Goal: Transaction & Acquisition: Purchase product/service

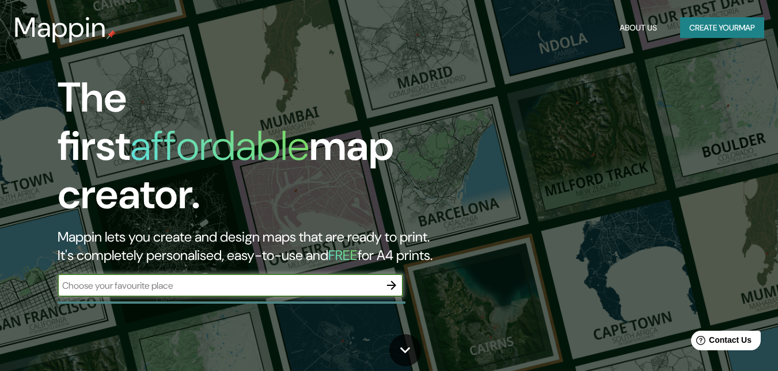
click at [230, 279] on input "text" at bounding box center [219, 285] width 322 height 13
type input "MEDELLIN"
click at [391, 279] on icon "button" at bounding box center [392, 286] width 14 height 14
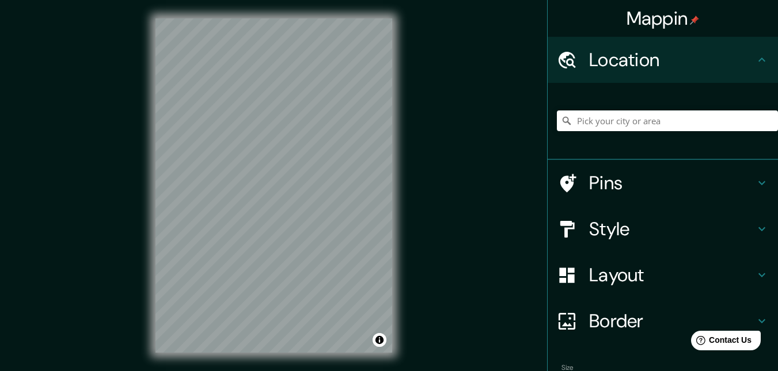
scroll to position [18, 0]
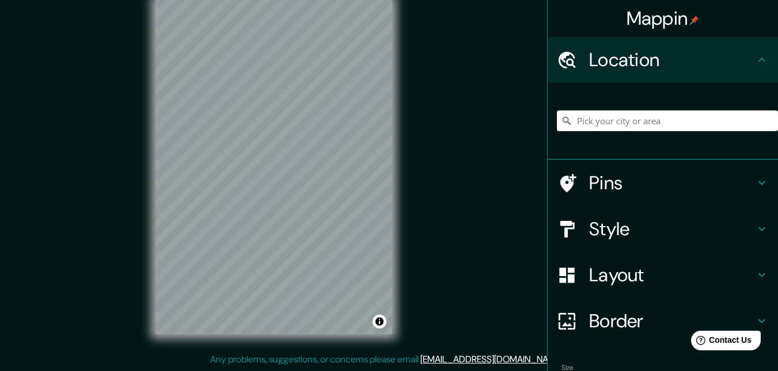
click at [721, 43] on div "Location" at bounding box center [662, 60] width 230 height 46
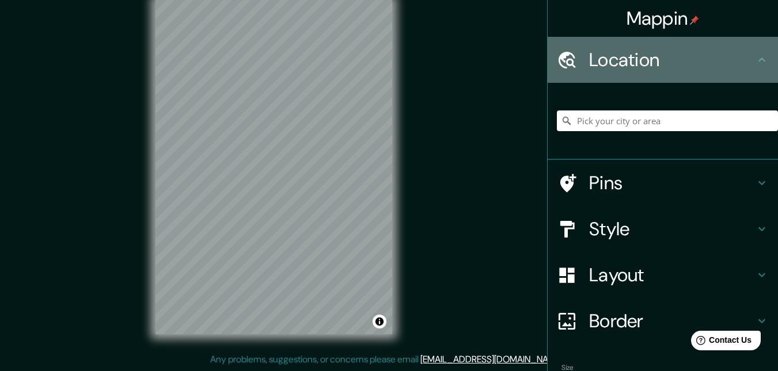
click at [755, 59] on icon at bounding box center [762, 60] width 14 height 14
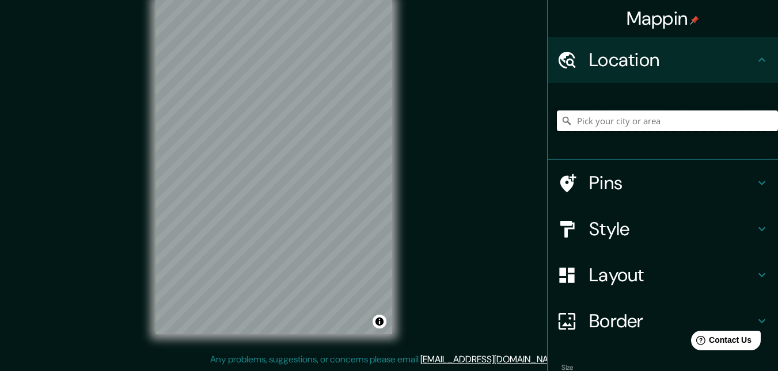
click at [661, 125] on input "Pick your city or area" at bounding box center [667, 121] width 221 height 21
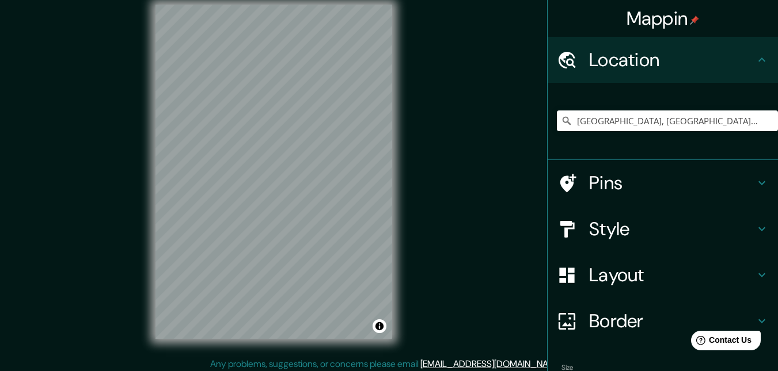
scroll to position [13, 0]
click at [655, 224] on h4 "Style" at bounding box center [672, 229] width 166 height 23
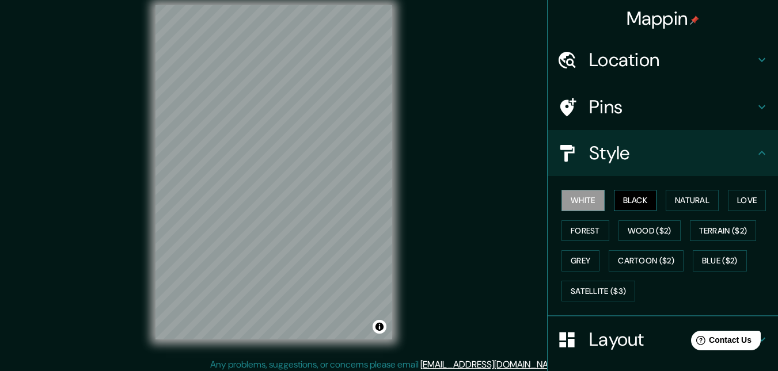
click at [637, 200] on button "Black" at bounding box center [635, 200] width 43 height 21
click at [681, 197] on button "Natural" at bounding box center [691, 200] width 53 height 21
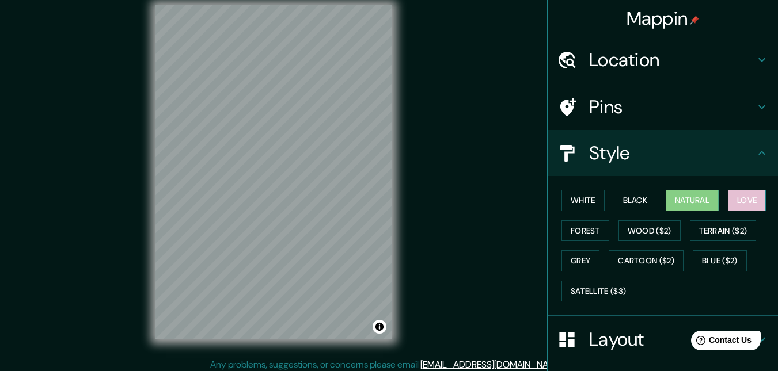
click at [737, 202] on button "Love" at bounding box center [747, 200] width 38 height 21
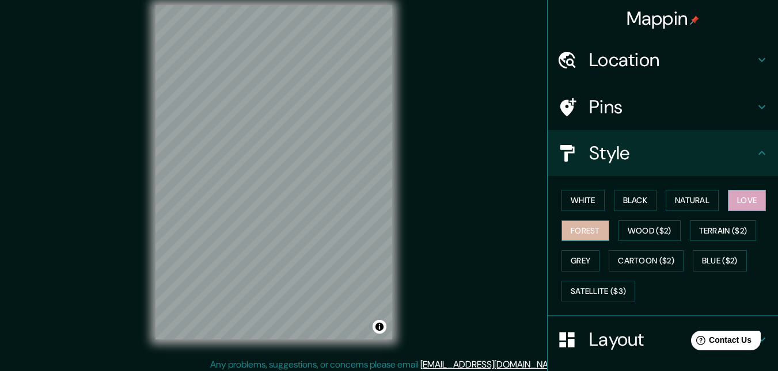
click at [587, 227] on button "Forest" at bounding box center [585, 230] width 48 height 21
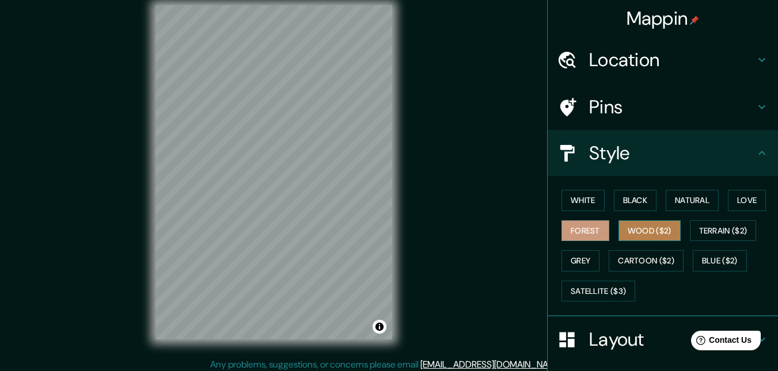
click at [645, 231] on button "Wood ($2)" at bounding box center [649, 230] width 62 height 21
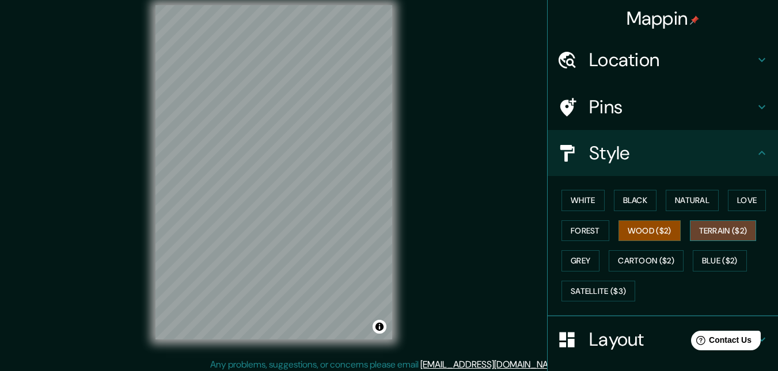
click at [711, 223] on button "Terrain ($2)" at bounding box center [723, 230] width 67 height 21
click at [561, 262] on button "Grey" at bounding box center [580, 260] width 38 height 21
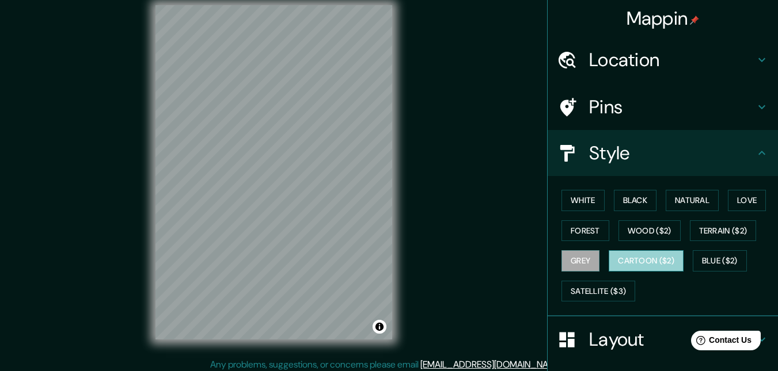
click at [621, 259] on button "Cartoon ($2)" at bounding box center [645, 260] width 75 height 21
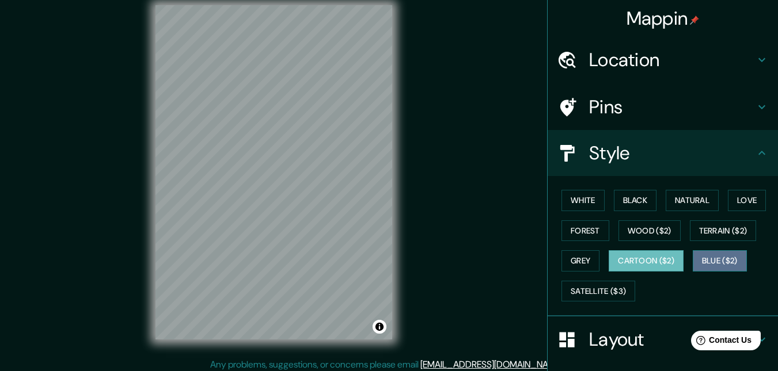
click at [701, 258] on button "Blue ($2)" at bounding box center [719, 260] width 54 height 21
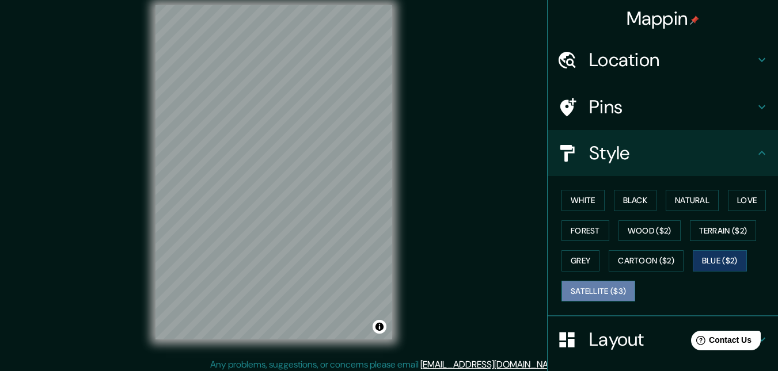
click at [606, 283] on button "Satellite ($3)" at bounding box center [598, 291] width 74 height 21
click at [707, 257] on button "Blue ($2)" at bounding box center [719, 260] width 54 height 21
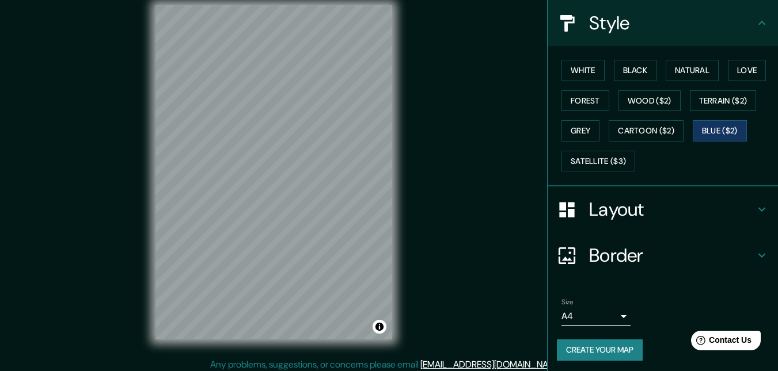
scroll to position [134, 0]
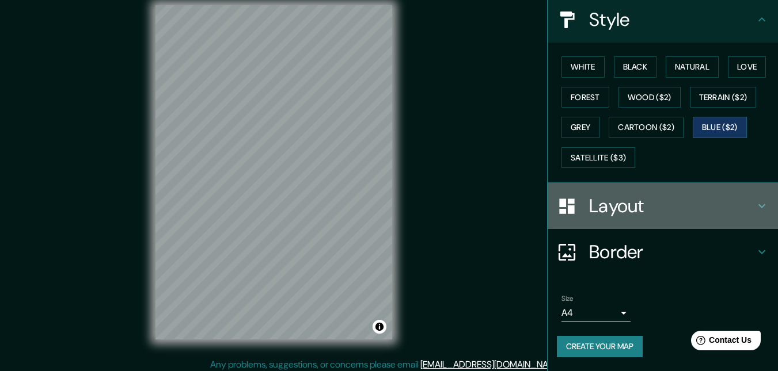
click at [623, 206] on h4 "Layout" at bounding box center [672, 206] width 166 height 23
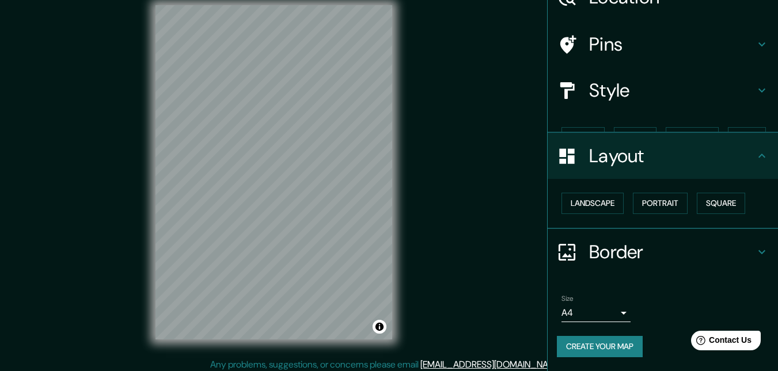
scroll to position [43, 0]
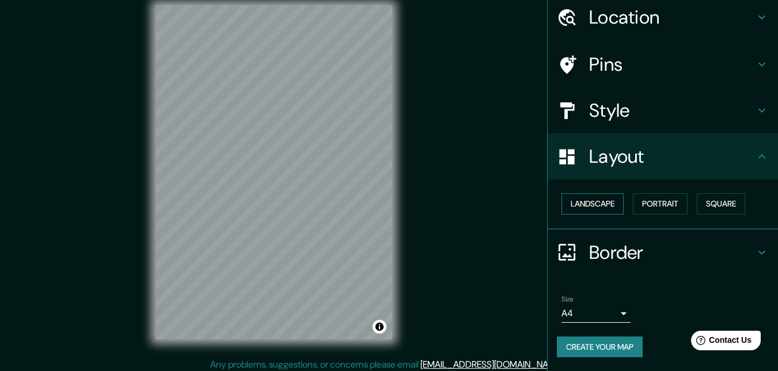
click at [610, 207] on button "Landscape" at bounding box center [592, 203] width 62 height 21
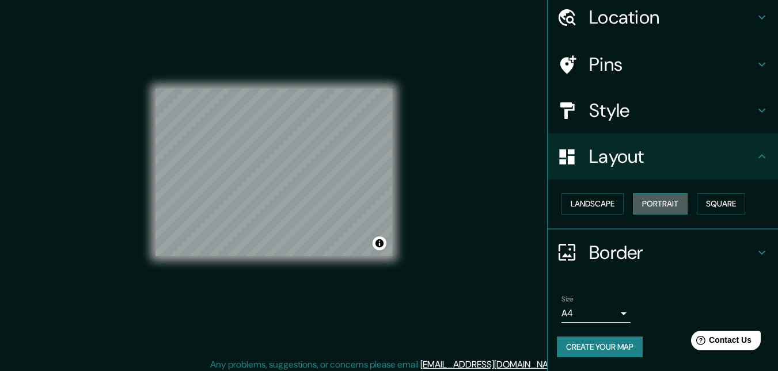
click at [642, 207] on button "Portrait" at bounding box center [660, 203] width 55 height 21
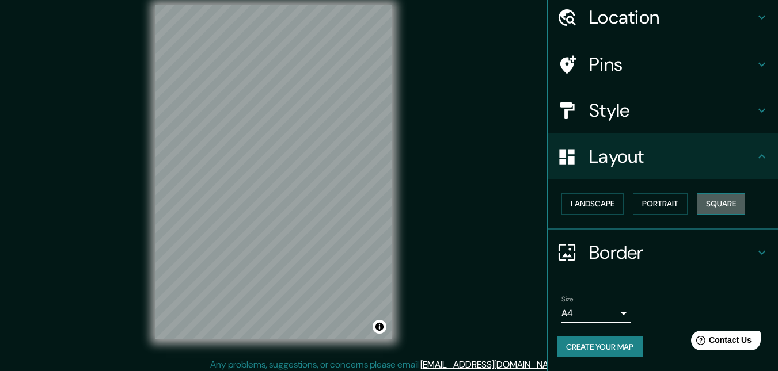
click at [700, 202] on button "Square" at bounding box center [720, 203] width 48 height 21
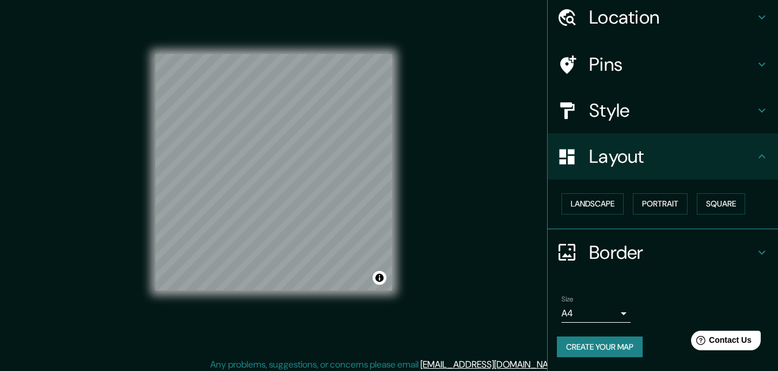
click at [648, 243] on h4 "Border" at bounding box center [672, 252] width 166 height 23
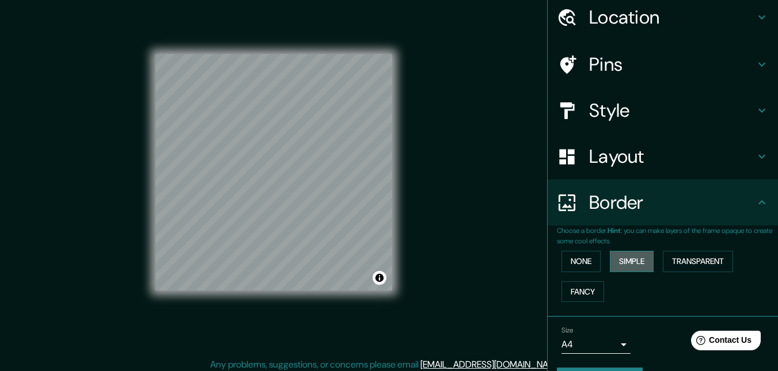
click at [631, 257] on button "Simple" at bounding box center [632, 261] width 44 height 21
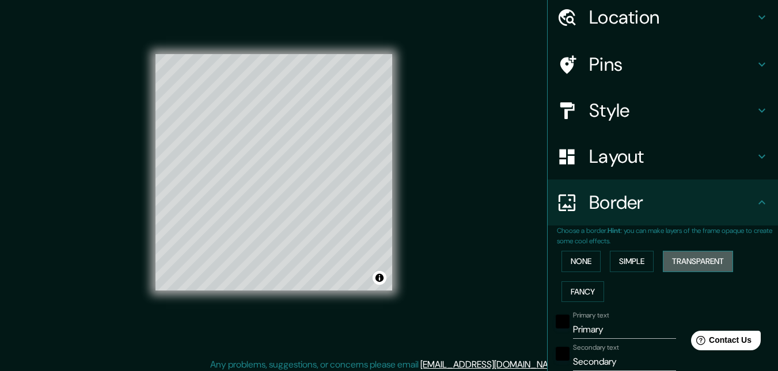
click at [679, 256] on button "Transparent" at bounding box center [698, 261] width 70 height 21
click at [577, 283] on button "Fancy" at bounding box center [582, 291] width 43 height 21
click at [580, 268] on button "None" at bounding box center [580, 261] width 39 height 21
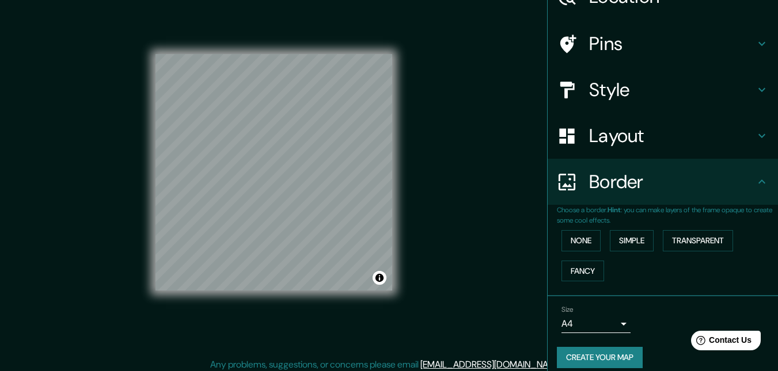
scroll to position [74, 0]
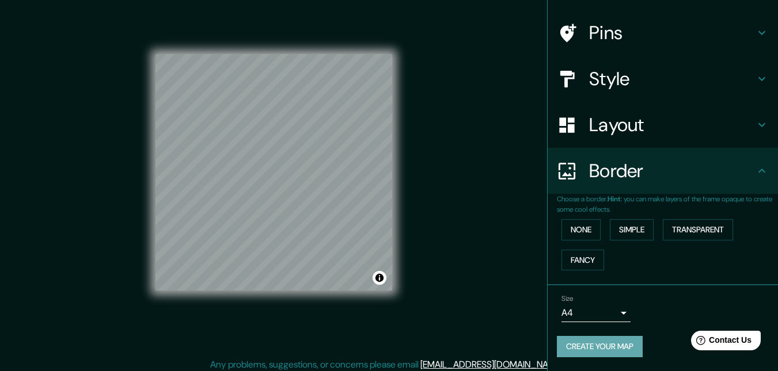
click at [607, 345] on button "Create your map" at bounding box center [600, 346] width 86 height 21
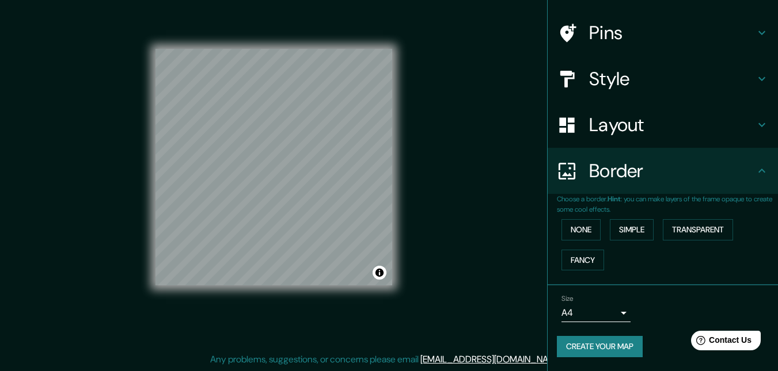
click at [592, 344] on button "Create your map" at bounding box center [600, 346] width 86 height 21
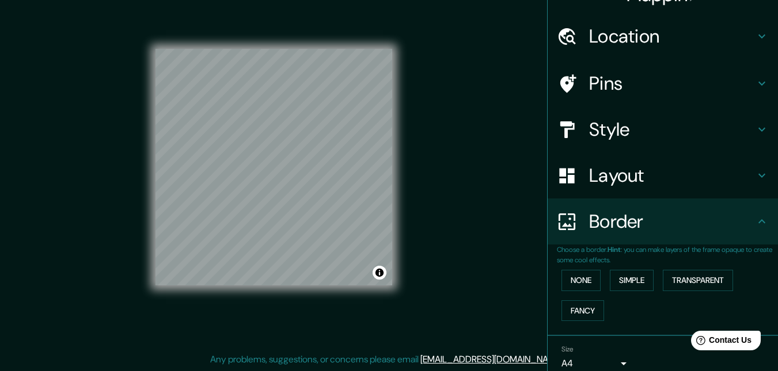
scroll to position [0, 0]
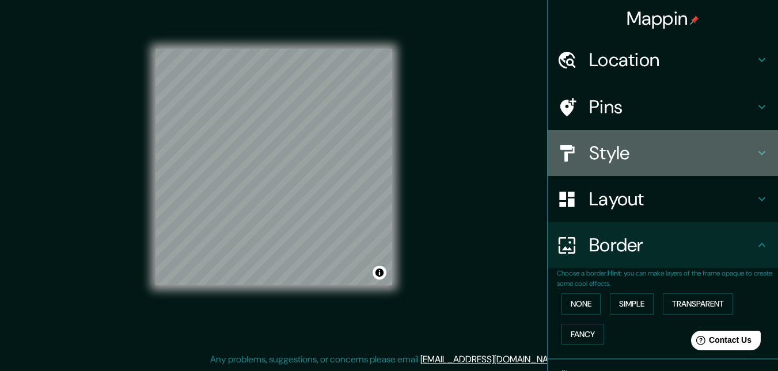
click at [667, 158] on h4 "Style" at bounding box center [672, 153] width 166 height 23
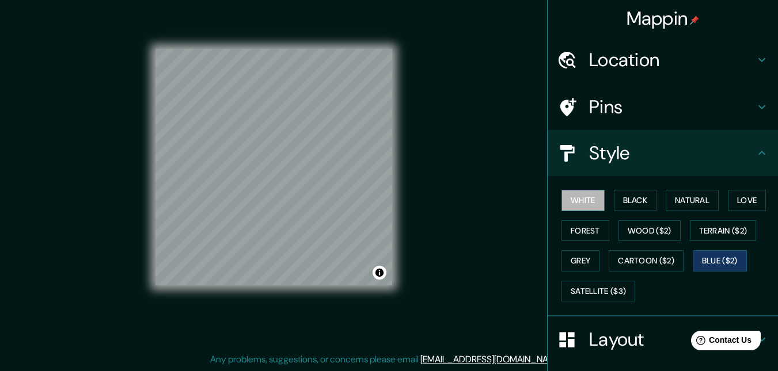
click at [589, 197] on button "White" at bounding box center [582, 200] width 43 height 21
click at [619, 195] on button "Black" at bounding box center [635, 200] width 43 height 21
click at [639, 109] on h4 "Pins" at bounding box center [672, 107] width 166 height 23
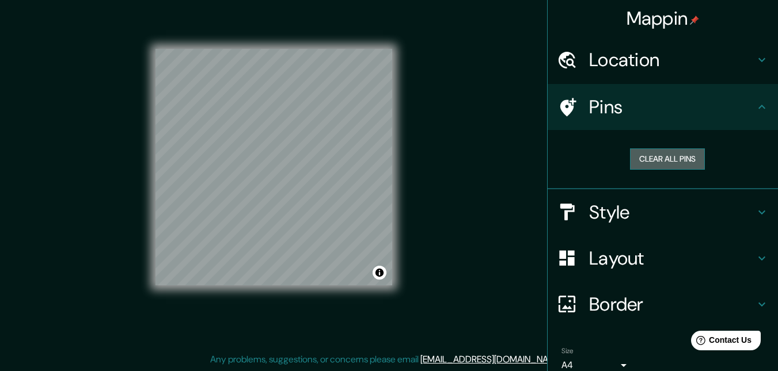
click at [642, 156] on button "Clear all pins" at bounding box center [667, 159] width 75 height 21
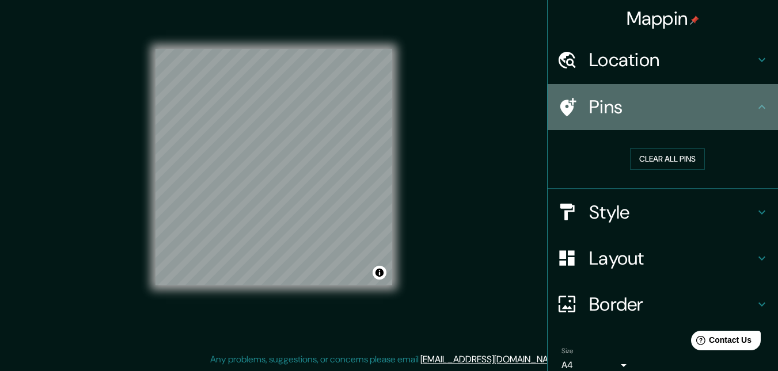
click at [614, 105] on h4 "Pins" at bounding box center [672, 107] width 166 height 23
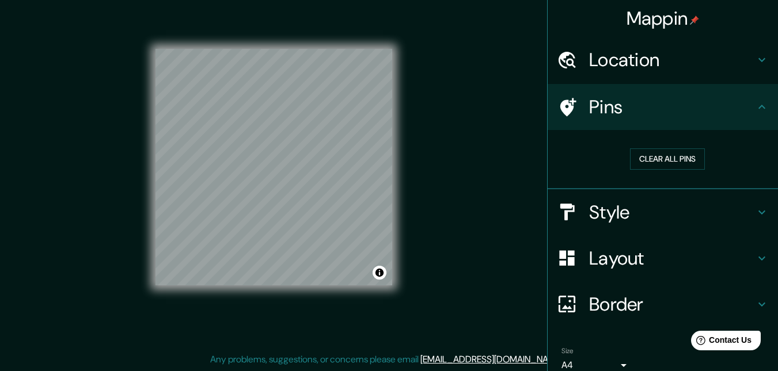
click at [691, 64] on h4 "Location" at bounding box center [672, 59] width 166 height 23
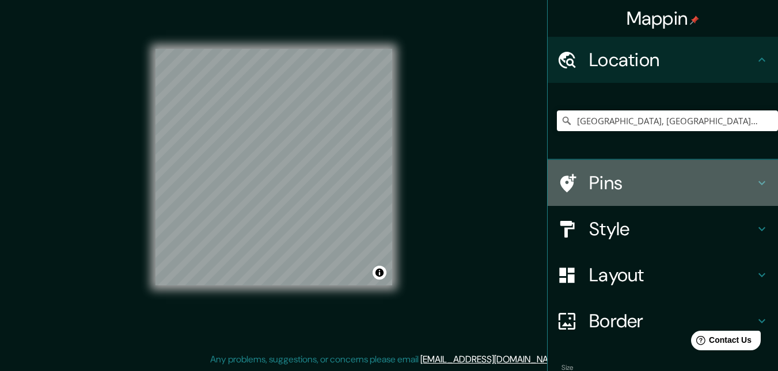
click at [652, 173] on h4 "Pins" at bounding box center [672, 183] width 166 height 23
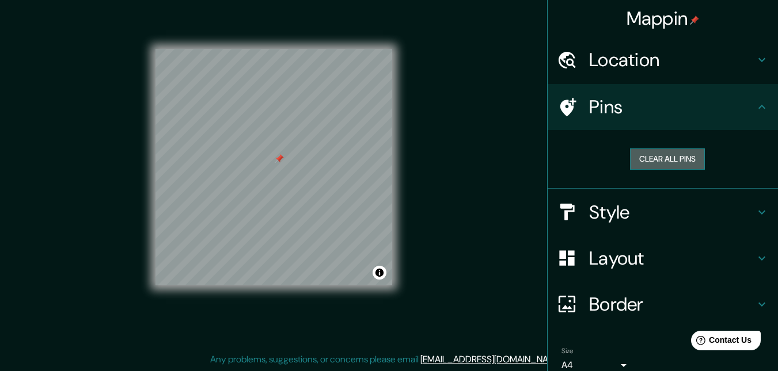
click at [634, 158] on button "Clear all pins" at bounding box center [667, 159] width 75 height 21
click at [630, 219] on h4 "Style" at bounding box center [672, 212] width 166 height 23
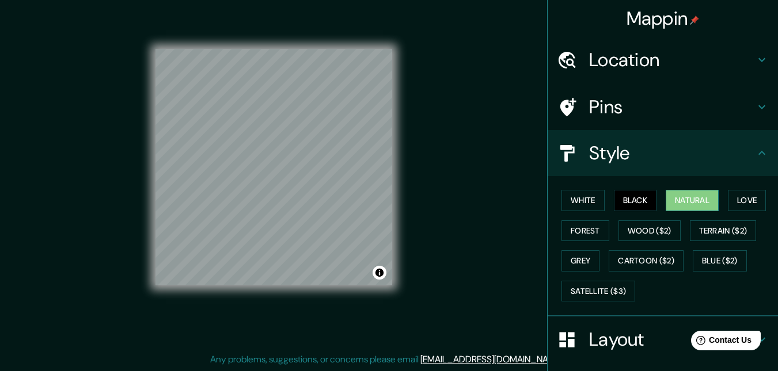
click at [676, 196] on button "Natural" at bounding box center [691, 200] width 53 height 21
click at [584, 197] on button "White" at bounding box center [582, 200] width 43 height 21
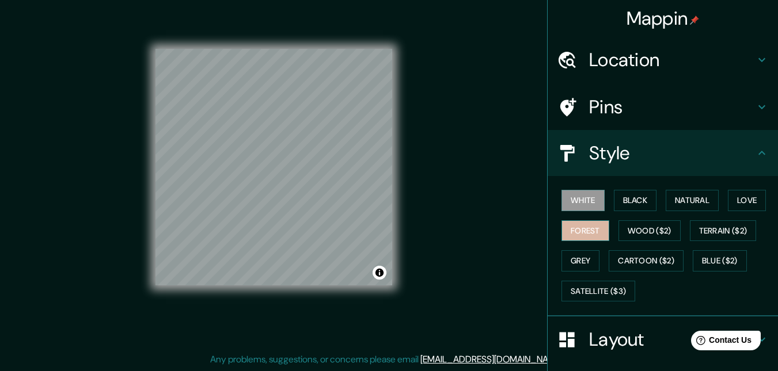
click at [590, 223] on button "Forest" at bounding box center [585, 230] width 48 height 21
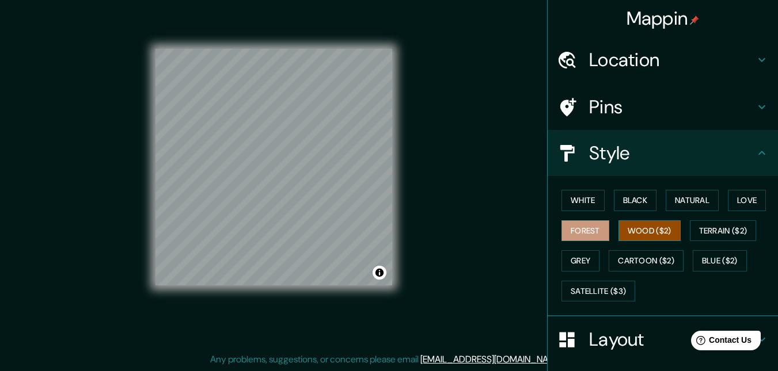
click at [655, 229] on button "Wood ($2)" at bounding box center [649, 230] width 62 height 21
click at [709, 228] on button "Terrain ($2)" at bounding box center [723, 230] width 67 height 21
click at [641, 235] on button "Wood ($2)" at bounding box center [649, 230] width 62 height 21
click at [572, 261] on button "Grey" at bounding box center [580, 260] width 38 height 21
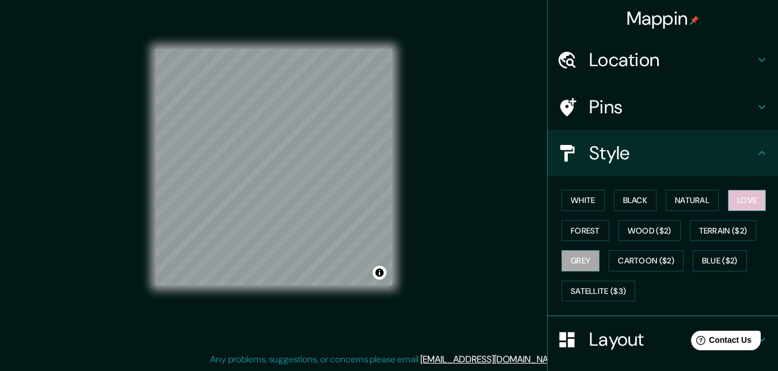
click at [737, 199] on button "Love" at bounding box center [747, 200] width 38 height 21
click at [473, 190] on div "Mappin Location [GEOGRAPHIC_DATA], [GEOGRAPHIC_DATA], [GEOGRAPHIC_DATA] Pins St…" at bounding box center [389, 177] width 778 height 390
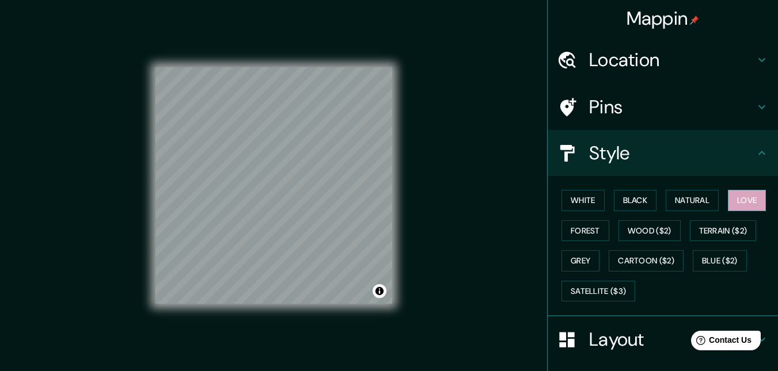
click at [646, 49] on h4 "Location" at bounding box center [672, 59] width 166 height 23
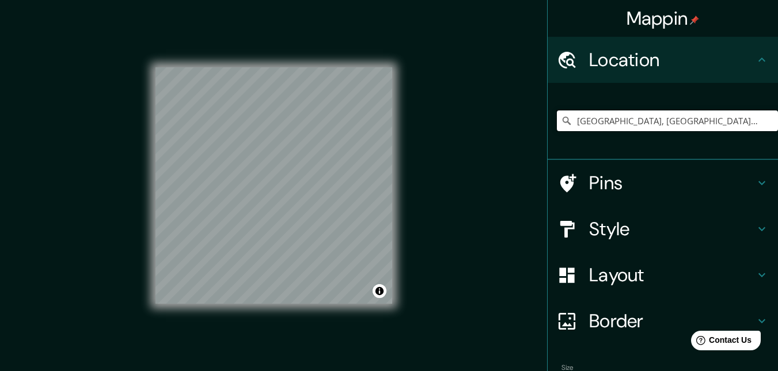
drag, startPoint x: 690, startPoint y: 118, endPoint x: 534, endPoint y: 150, distance: 158.7
click at [534, 150] on div "Mappin Location [GEOGRAPHIC_DATA], [GEOGRAPHIC_DATA], [GEOGRAPHIC_DATA] Pins St…" at bounding box center [389, 195] width 778 height 390
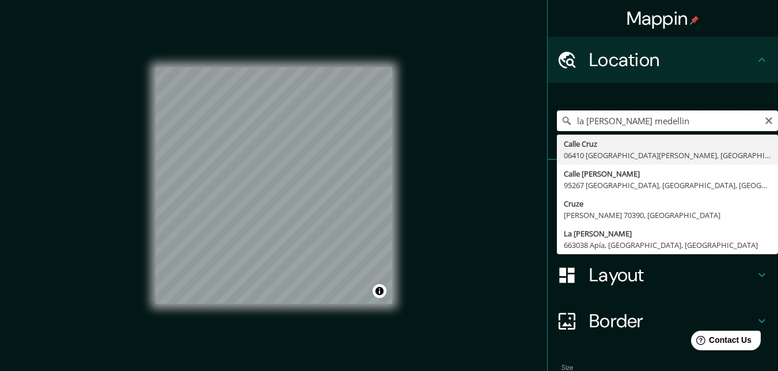
click at [595, 122] on input "la [PERSON_NAME] medellin" at bounding box center [667, 121] width 221 height 21
click at [566, 121] on input "la [PERSON_NAME] medellin" at bounding box center [667, 121] width 221 height 21
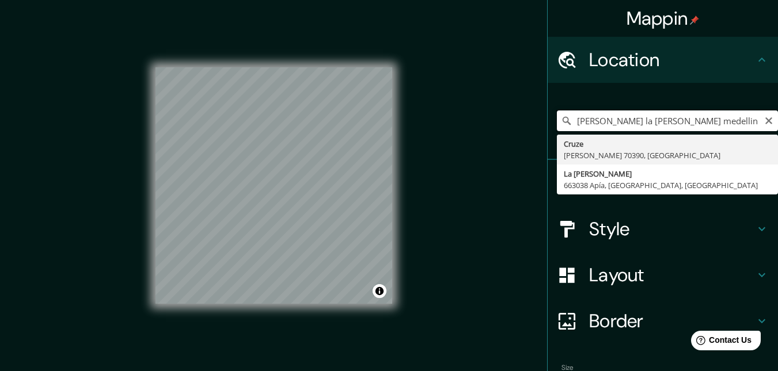
drag, startPoint x: 683, startPoint y: 121, endPoint x: 637, endPoint y: 125, distance: 46.3
click at [637, 125] on input "[PERSON_NAME] la [PERSON_NAME] medellin" at bounding box center [667, 121] width 221 height 21
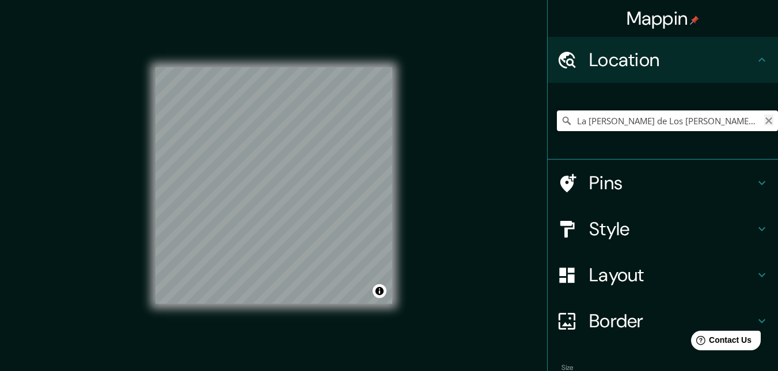
type input "La [PERSON_NAME] de Los [PERSON_NAME], [GEOGRAPHIC_DATA], [GEOGRAPHIC_DATA], [G…"
click at [764, 120] on icon "Clear" at bounding box center [768, 120] width 9 height 9
click at [634, 239] on h4 "Style" at bounding box center [672, 229] width 166 height 23
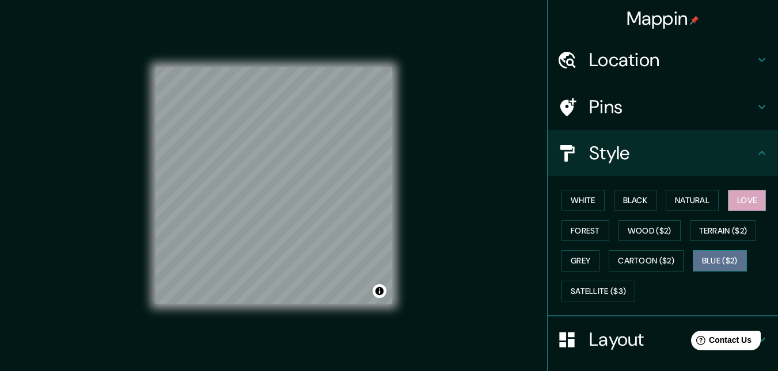
click at [716, 257] on button "Blue ($2)" at bounding box center [719, 260] width 54 height 21
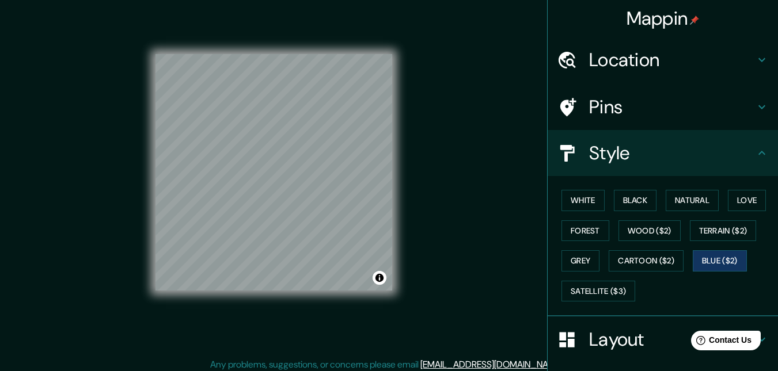
scroll to position [18, 0]
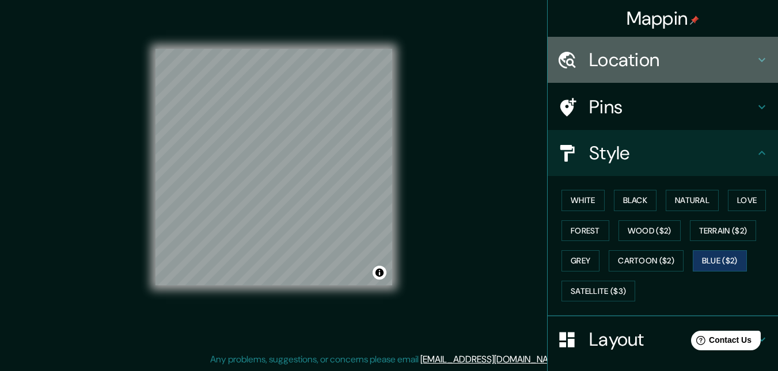
click at [680, 66] on h4 "Location" at bounding box center [672, 59] width 166 height 23
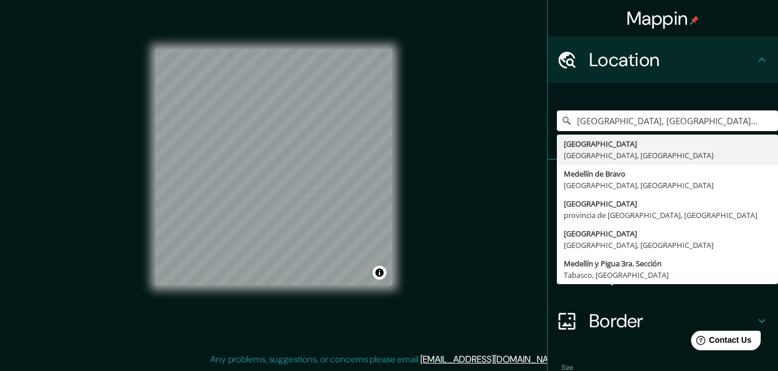
drag, startPoint x: 721, startPoint y: 122, endPoint x: 543, endPoint y: 128, distance: 178.0
click at [547, 128] on div "[GEOGRAPHIC_DATA], [GEOGRAPHIC_DATA], [GEOGRAPHIC_DATA] [GEOGRAPHIC_DATA] [GEOG…" at bounding box center [662, 121] width 230 height 77
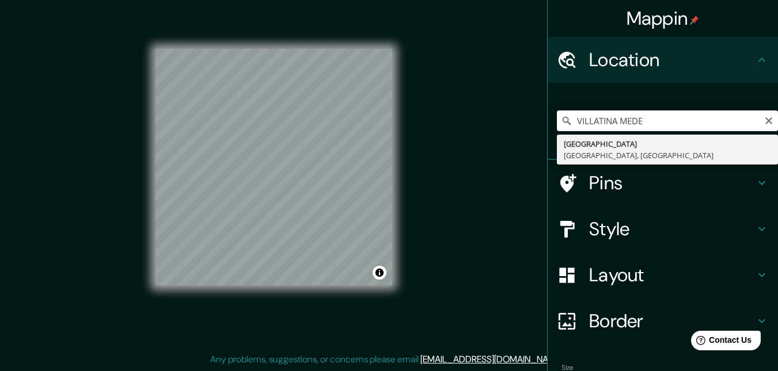
type input "[GEOGRAPHIC_DATA], [GEOGRAPHIC_DATA], [GEOGRAPHIC_DATA]"
